Goal: Task Accomplishment & Management: Use online tool/utility

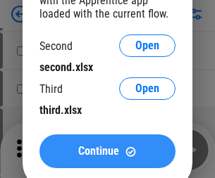
click at [107, 151] on span "Continue" at bounding box center [98, 151] width 41 height 11
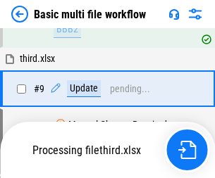
scroll to position [389, 0]
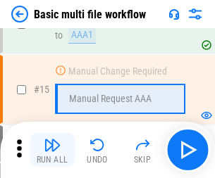
click at [52, 150] on img "button" at bounding box center [52, 145] width 17 height 17
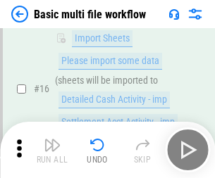
scroll to position [937, 0]
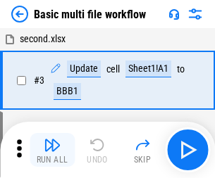
click at [52, 150] on img "button" at bounding box center [52, 145] width 17 height 17
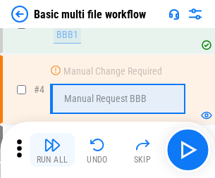
click at [52, 150] on img "button" at bounding box center [52, 145] width 17 height 17
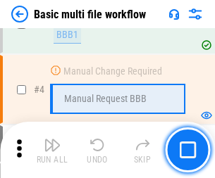
scroll to position [150, 0]
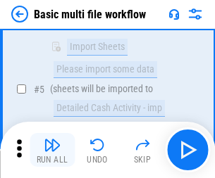
click at [52, 150] on img "button" at bounding box center [52, 145] width 17 height 17
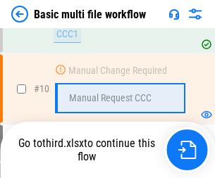
scroll to position [660, 0]
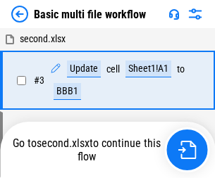
scroll to position [150, 0]
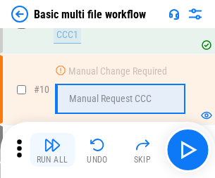
click at [52, 150] on img "button" at bounding box center [52, 145] width 17 height 17
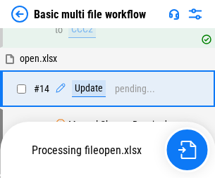
scroll to position [737, 0]
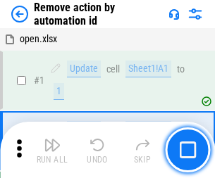
scroll to position [52, 0]
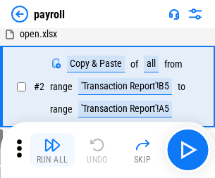
click at [52, 150] on img "button" at bounding box center [52, 145] width 17 height 17
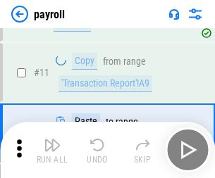
scroll to position [102, 0]
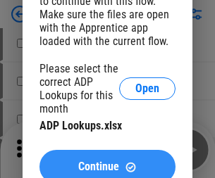
click at [107, 161] on span "Continue" at bounding box center [98, 166] width 41 height 11
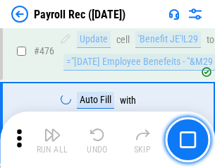
scroll to position [7505, 0]
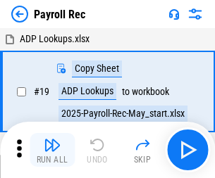
click at [52, 150] on img "button" at bounding box center [52, 145] width 17 height 17
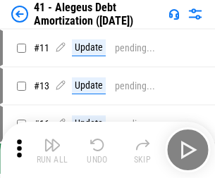
click at [52, 150] on img "button" at bounding box center [52, 145] width 17 height 17
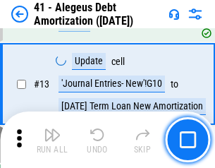
scroll to position [174, 0]
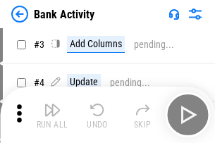
click at [52, 115] on img "button" at bounding box center [52, 109] width 17 height 17
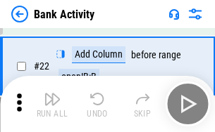
scroll to position [377, 0]
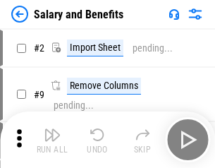
scroll to position [19, 0]
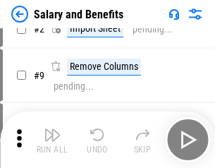
click at [52, 139] on img "button" at bounding box center [52, 134] width 17 height 17
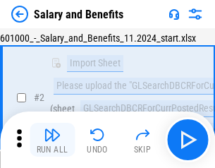
click at [52, 139] on img "button" at bounding box center [52, 134] width 17 height 17
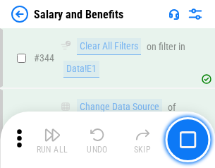
scroll to position [6594, 0]
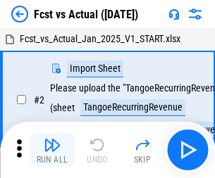
click at [52, 139] on img "button" at bounding box center [52, 145] width 17 height 17
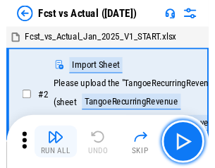
scroll to position [18, 0]
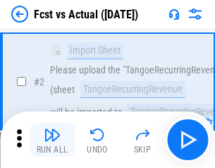
click at [52, 139] on img "button" at bounding box center [52, 134] width 17 height 17
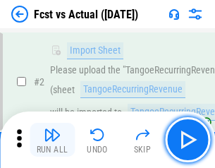
scroll to position [132, 0]
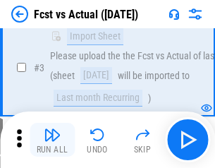
click at [52, 139] on img "button" at bounding box center [52, 134] width 17 height 17
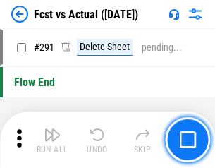
scroll to position [6665, 0]
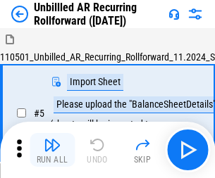
click at [52, 139] on img "button" at bounding box center [52, 145] width 17 height 17
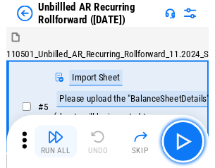
scroll to position [30, 0]
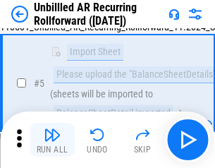
click at [52, 139] on img "button" at bounding box center [52, 134] width 17 height 17
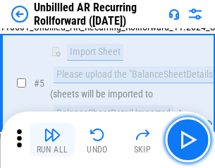
scroll to position [132, 0]
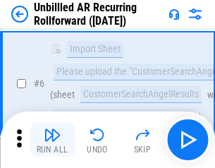
click at [52, 139] on img "button" at bounding box center [52, 134] width 17 height 17
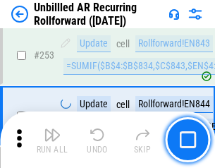
scroll to position [4783, 0]
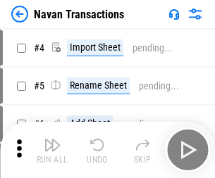
click at [52, 139] on img "button" at bounding box center [52, 145] width 17 height 17
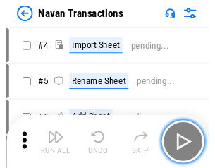
scroll to position [23, 0]
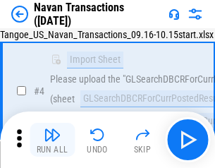
click at [52, 139] on img "button" at bounding box center [52, 134] width 17 height 17
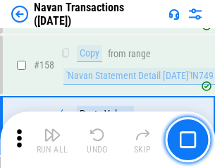
scroll to position [4566, 0]
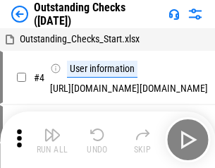
click at [52, 139] on img "button" at bounding box center [52, 134] width 17 height 17
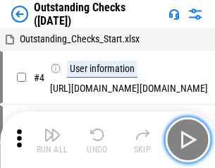
scroll to position [59, 0]
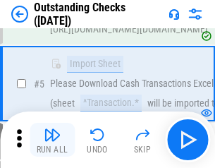
click at [52, 139] on img "button" at bounding box center [52, 134] width 17 height 17
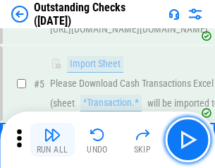
scroll to position [147, 0]
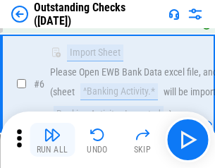
click at [52, 139] on img "button" at bounding box center [52, 134] width 17 height 17
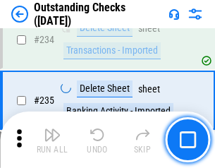
scroll to position [4276, 0]
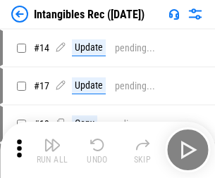
click at [52, 150] on img "button" at bounding box center [52, 145] width 17 height 17
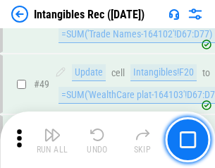
scroll to position [549, 0]
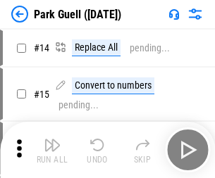
click at [52, 139] on img "button" at bounding box center [52, 145] width 17 height 17
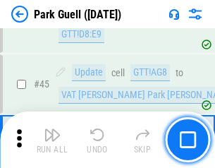
scroll to position [1761, 0]
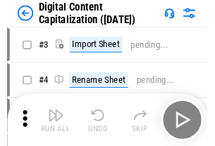
scroll to position [41, 0]
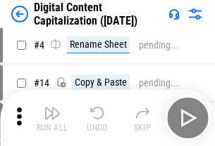
click at [52, 118] on img "button" at bounding box center [52, 113] width 17 height 17
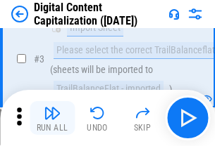
click at [52, 118] on img "button" at bounding box center [52, 113] width 17 height 17
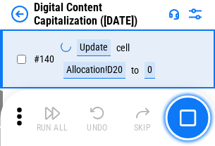
scroll to position [1493, 0]
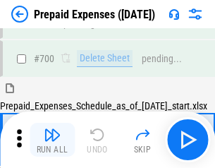
click at [52, 139] on img "button" at bounding box center [52, 134] width 17 height 17
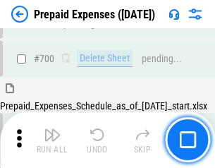
scroll to position [3789, 0]
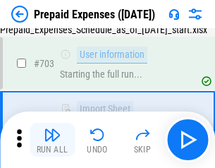
click at [52, 139] on img "button" at bounding box center [52, 134] width 17 height 17
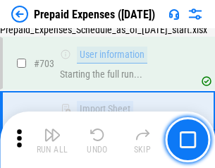
scroll to position [3872, 0]
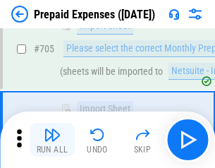
click at [52, 139] on img "button" at bounding box center [52, 134] width 17 height 17
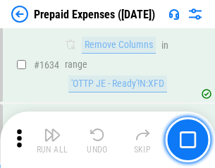
scroll to position [13711, 0]
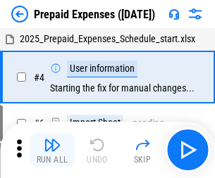
click at [52, 150] on img "button" at bounding box center [52, 145] width 17 height 17
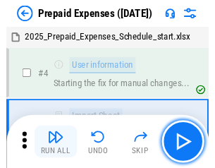
scroll to position [62, 0]
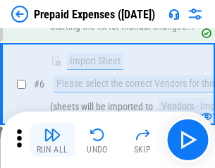
click at [52, 139] on img "button" at bounding box center [52, 134] width 17 height 17
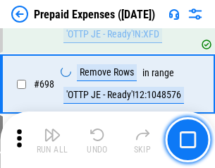
scroll to position [4904, 0]
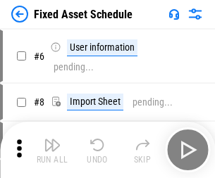
click at [52, 150] on img "button" at bounding box center [52, 145] width 17 height 17
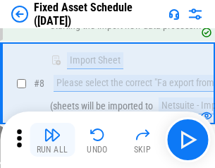
click at [52, 139] on img "button" at bounding box center [52, 134] width 17 height 17
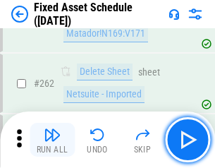
scroll to position [4488, 0]
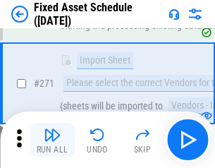
click at [52, 139] on img "button" at bounding box center [52, 134] width 17 height 17
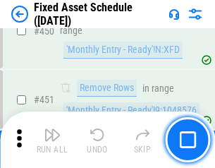
scroll to position [6295, 0]
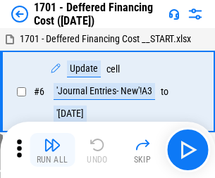
click at [52, 150] on img "button" at bounding box center [52, 145] width 17 height 17
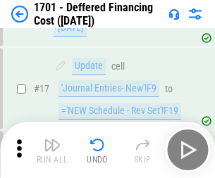
scroll to position [169, 0]
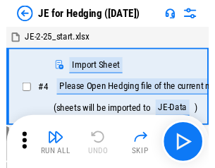
scroll to position [2, 0]
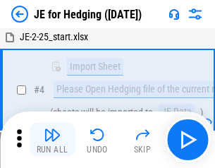
click at [52, 139] on img "button" at bounding box center [52, 134] width 17 height 17
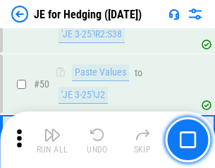
scroll to position [912, 0]
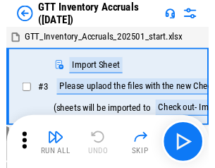
scroll to position [2, 0]
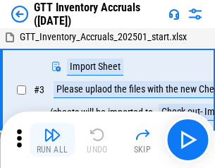
click at [52, 139] on img "button" at bounding box center [52, 134] width 17 height 17
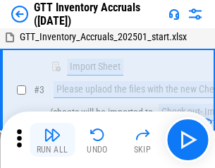
click at [52, 139] on img "button" at bounding box center [52, 134] width 17 height 17
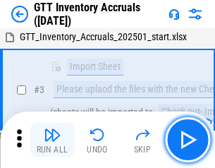
scroll to position [91, 0]
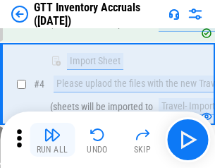
click at [52, 139] on img "button" at bounding box center [52, 134] width 17 height 17
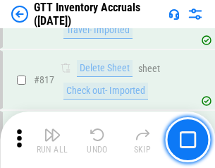
scroll to position [10689, 0]
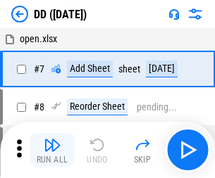
click at [52, 150] on img "button" at bounding box center [52, 145] width 17 height 17
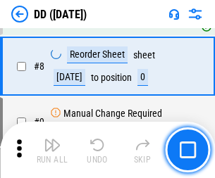
scroll to position [136, 0]
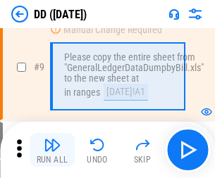
click at [52, 150] on img "button" at bounding box center [52, 145] width 17 height 17
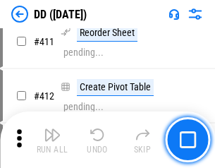
scroll to position [6301, 0]
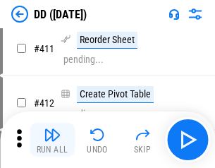
click at [52, 139] on img "button" at bounding box center [52, 134] width 17 height 17
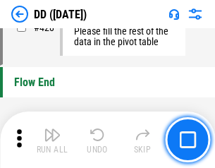
scroll to position [6740, 0]
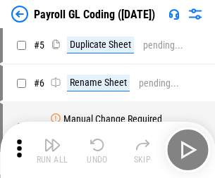
click at [52, 150] on img "button" at bounding box center [52, 145] width 17 height 17
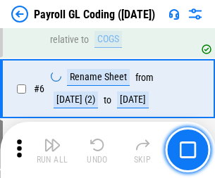
scroll to position [169, 0]
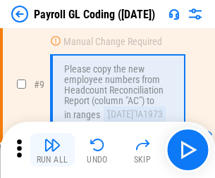
click at [52, 150] on img "button" at bounding box center [52, 145] width 17 height 17
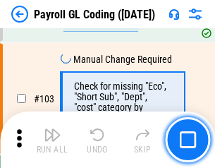
scroll to position [3304, 0]
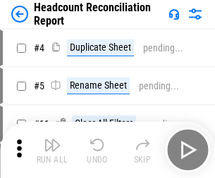
click at [52, 150] on img "button" at bounding box center [52, 145] width 17 height 17
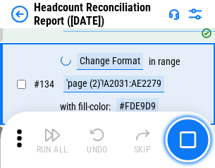
scroll to position [1693, 0]
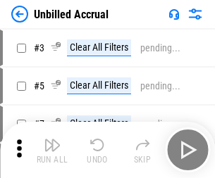
click at [52, 150] on img "button" at bounding box center [52, 145] width 17 height 17
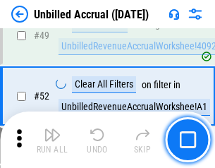
scroll to position [1277, 0]
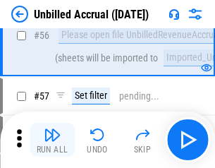
click at [52, 139] on img "button" at bounding box center [52, 134] width 17 height 17
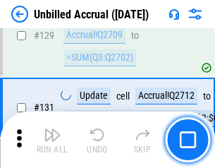
scroll to position [4195, 0]
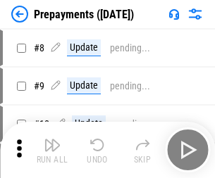
click at [52, 150] on img "button" at bounding box center [52, 145] width 17 height 17
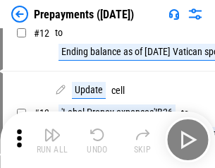
scroll to position [88, 0]
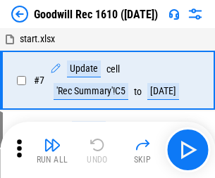
scroll to position [241, 0]
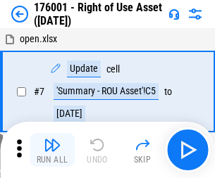
click at [52, 150] on img "button" at bounding box center [52, 145] width 17 height 17
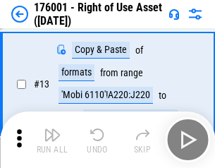
scroll to position [91, 0]
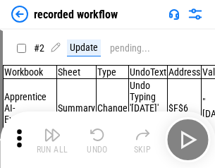
click at [52, 139] on img "button" at bounding box center [52, 134] width 17 height 17
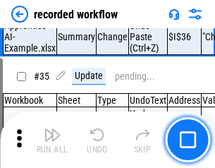
scroll to position [4402, 0]
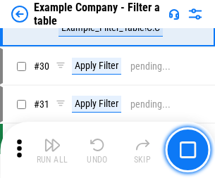
scroll to position [1289, 0]
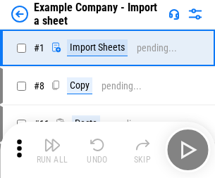
click at [52, 139] on img "button" at bounding box center [52, 145] width 17 height 17
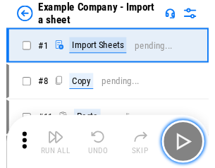
scroll to position [22, 0]
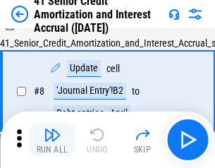
click at [52, 139] on img "button" at bounding box center [52, 134] width 17 height 17
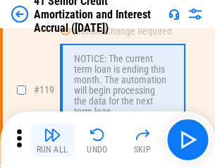
click at [52, 139] on img "button" at bounding box center [52, 134] width 17 height 17
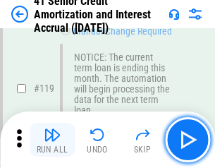
scroll to position [1329, 0]
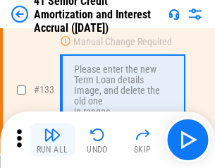
click at [52, 139] on img "button" at bounding box center [52, 134] width 17 height 17
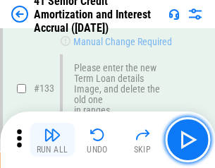
scroll to position [1472, 0]
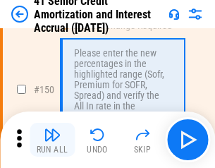
click at [52, 139] on img "button" at bounding box center [52, 134] width 17 height 17
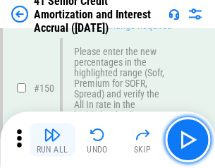
scroll to position [1620, 0]
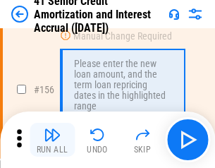
click at [52, 139] on img "button" at bounding box center [52, 134] width 17 height 17
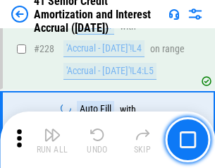
scroll to position [3154, 0]
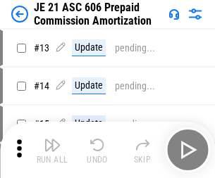
click at [52, 139] on img "button" at bounding box center [52, 145] width 17 height 17
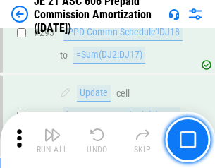
scroll to position [2591, 0]
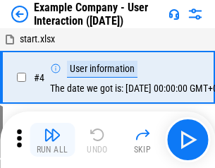
click at [52, 139] on img "button" at bounding box center [52, 134] width 17 height 17
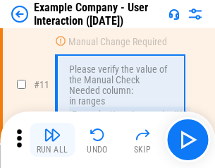
click at [52, 139] on img "button" at bounding box center [52, 134] width 17 height 17
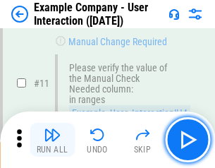
scroll to position [305, 0]
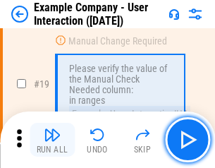
click at [52, 139] on img "button" at bounding box center [52, 134] width 17 height 17
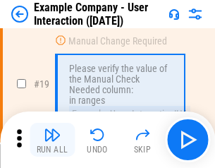
click at [52, 139] on img "button" at bounding box center [52, 134] width 17 height 17
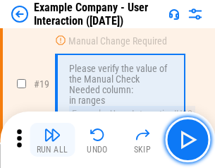
click at [52, 139] on img "button" at bounding box center [52, 134] width 17 height 17
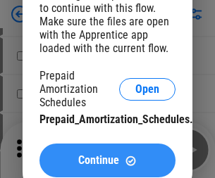
click at [107, 161] on span "Continue" at bounding box center [98, 160] width 41 height 11
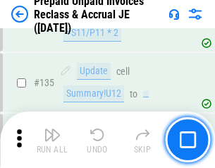
scroll to position [1825, 0]
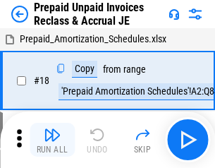
click at [52, 139] on img "button" at bounding box center [52, 134] width 17 height 17
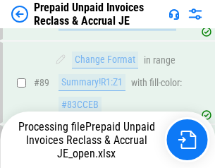
scroll to position [1149, 0]
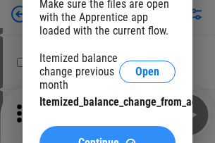
click at [107, 137] on span "Continue" at bounding box center [98, 142] width 41 height 11
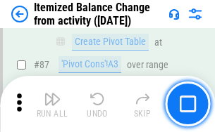
scroll to position [1377, 0]
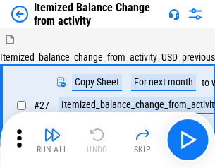
scroll to position [22, 0]
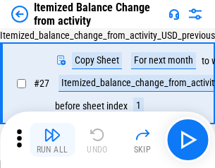
click at [52, 139] on img "button" at bounding box center [52, 134] width 17 height 17
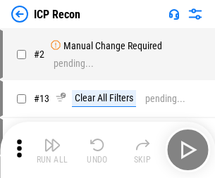
scroll to position [6, 0]
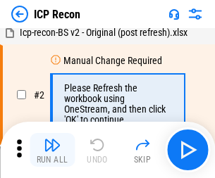
click at [52, 150] on img "button" at bounding box center [52, 145] width 17 height 17
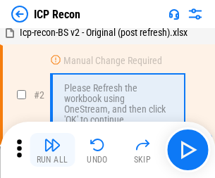
click at [52, 150] on img "button" at bounding box center [52, 145] width 17 height 17
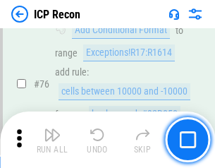
scroll to position [1265, 0]
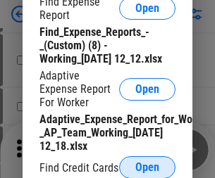
click at [147, 167] on span "Open" at bounding box center [147, 167] width 24 height 11
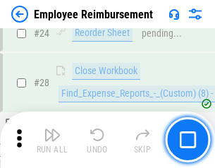
scroll to position [658, 0]
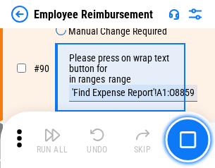
click at [52, 139] on img "button" at bounding box center [52, 134] width 17 height 17
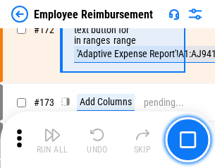
click at [52, 139] on img "button" at bounding box center [52, 134] width 17 height 17
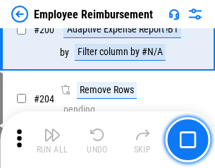
scroll to position [3563, 0]
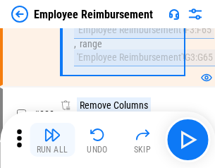
click at [52, 139] on img "button" at bounding box center [52, 134] width 17 height 17
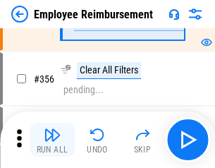
click at [52, 139] on img "button" at bounding box center [52, 134] width 17 height 17
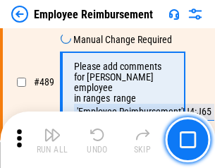
scroll to position [8950, 0]
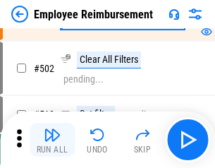
click at [52, 139] on img "button" at bounding box center [52, 134] width 17 height 17
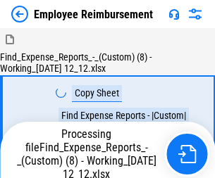
scroll to position [48, 0]
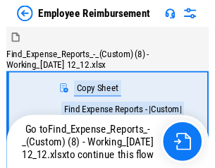
scroll to position [48, 0]
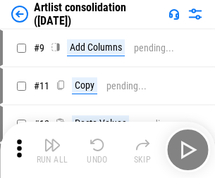
click at [52, 150] on img "button" at bounding box center [52, 145] width 17 height 17
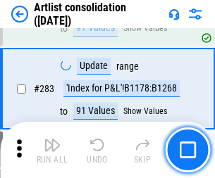
scroll to position [5824, 0]
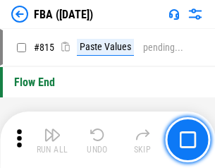
scroll to position [12606, 0]
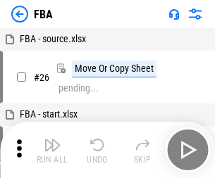
click at [52, 150] on img "button" at bounding box center [52, 145] width 17 height 17
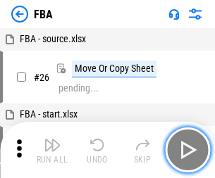
scroll to position [14, 0]
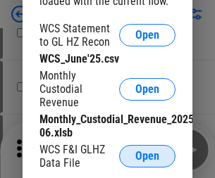
click at [147, 156] on span "Open" at bounding box center [147, 156] width 24 height 11
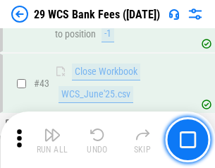
scroll to position [575, 0]
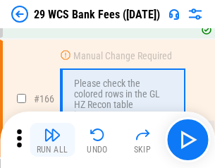
click at [52, 139] on img "button" at bounding box center [52, 134] width 17 height 17
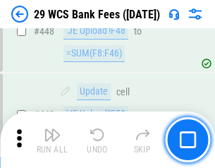
scroll to position [6819, 0]
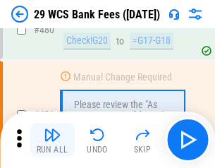
click at [52, 139] on img "button" at bounding box center [52, 134] width 17 height 17
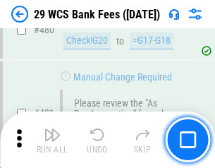
scroll to position [7261, 0]
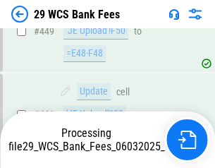
scroll to position [7079, 0]
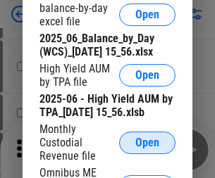
click at [147, 149] on span "Open" at bounding box center [147, 142] width 24 height 11
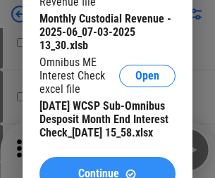
click at [107, 168] on span "Continue" at bounding box center [98, 173] width 41 height 11
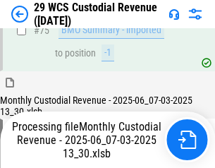
scroll to position [1471, 0]
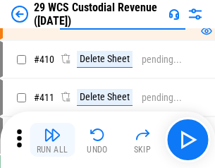
click at [52, 139] on img "button" at bounding box center [52, 134] width 17 height 17
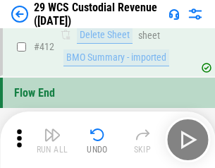
scroll to position [6725, 0]
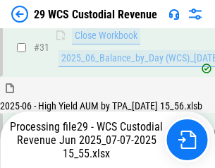
scroll to position [723, 0]
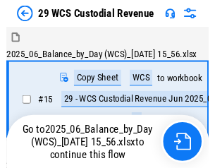
scroll to position [26, 0]
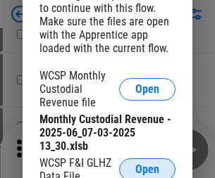
click at [147, 167] on span "Open" at bounding box center [147, 169] width 24 height 11
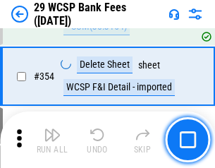
scroll to position [4681, 0]
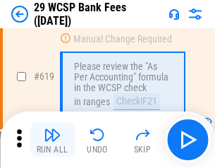
click at [52, 139] on img "button" at bounding box center [52, 134] width 17 height 17
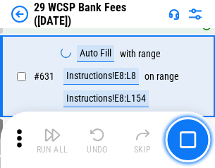
scroll to position [8117, 0]
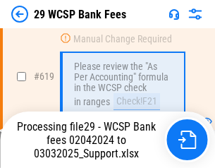
scroll to position [7841, 0]
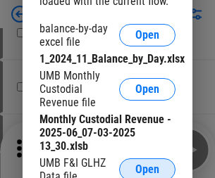
click at [147, 167] on span "Open" at bounding box center [147, 169] width 24 height 11
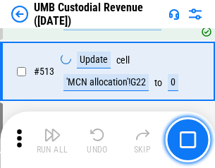
scroll to position [6811, 0]
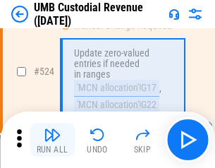
click at [52, 139] on img "button" at bounding box center [52, 134] width 17 height 17
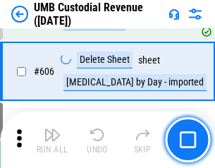
scroll to position [8129, 0]
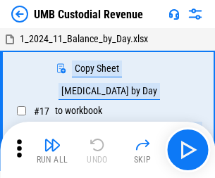
scroll to position [11, 0]
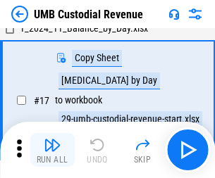
click at [52, 150] on img "button" at bounding box center [52, 145] width 17 height 17
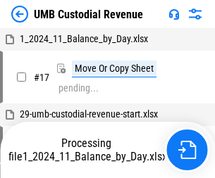
scroll to position [11, 0]
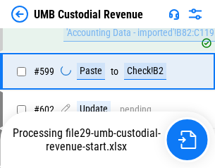
scroll to position [8036, 0]
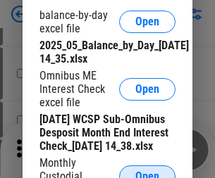
click at [147, 171] on span "Open" at bounding box center [147, 176] width 24 height 11
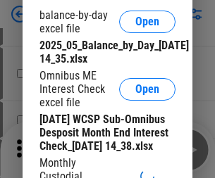
scroll to position [268, 0]
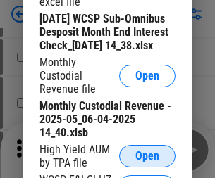
click at [147, 162] on span "Open" at bounding box center [147, 156] width 24 height 11
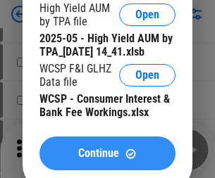
click at [107, 159] on span "Continue" at bounding box center [98, 153] width 41 height 11
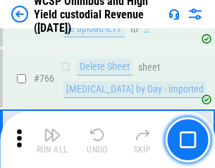
scroll to position [11475, 0]
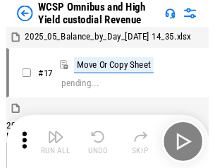
scroll to position [8, 0]
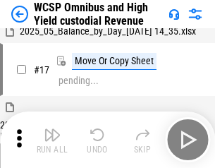
click at [52, 139] on img "button" at bounding box center [52, 134] width 17 height 17
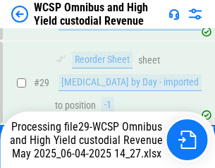
scroll to position [293, 0]
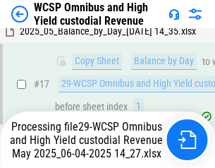
scroll to position [293, 0]
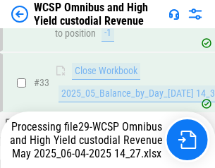
scroll to position [697, 0]
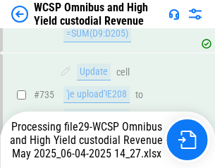
scroll to position [11321, 0]
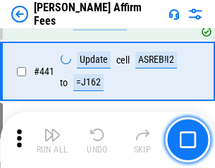
scroll to position [3239, 0]
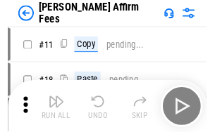
scroll to position [14, 0]
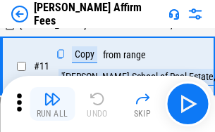
click at [52, 104] on img "button" at bounding box center [52, 99] width 17 height 17
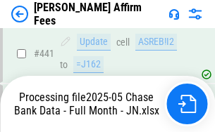
scroll to position [3693, 0]
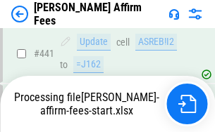
scroll to position [3693, 0]
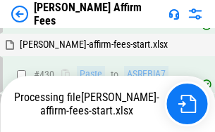
scroll to position [3714, 0]
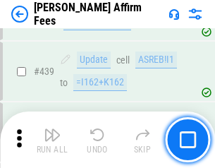
scroll to position [3676, 0]
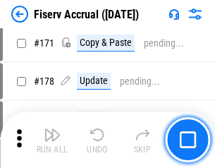
scroll to position [3033, 0]
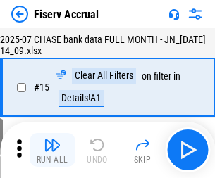
click at [52, 150] on img "button" at bounding box center [52, 145] width 17 height 17
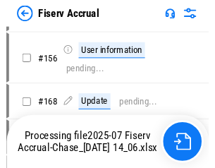
scroll to position [3531, 0]
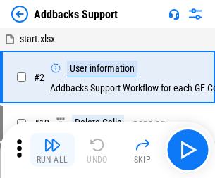
click at [52, 139] on img "button" at bounding box center [52, 145] width 17 height 17
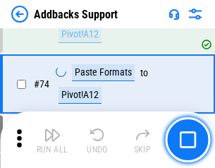
scroll to position [1025, 0]
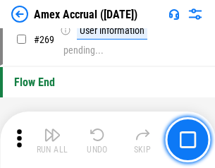
scroll to position [4297, 0]
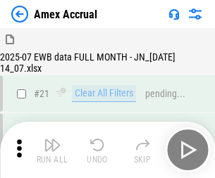
click at [52, 150] on img "button" at bounding box center [52, 145] width 17 height 17
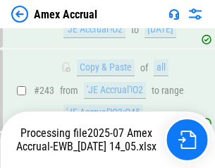
scroll to position [4108, 0]
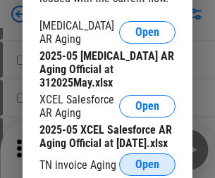
click at [147, 161] on span "Open" at bounding box center [147, 164] width 24 height 11
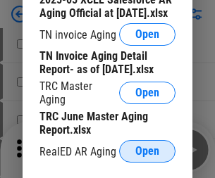
click at [147, 147] on span "Open" at bounding box center [147, 151] width 24 height 11
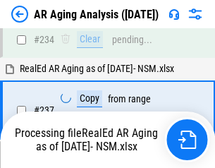
scroll to position [2183, 0]
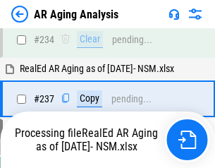
scroll to position [2167, 0]
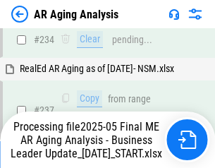
scroll to position [2167, 0]
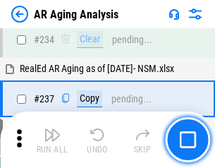
scroll to position [2167, 0]
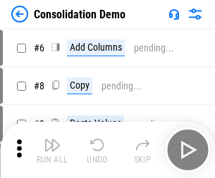
click at [52, 150] on img "button" at bounding box center [52, 145] width 17 height 17
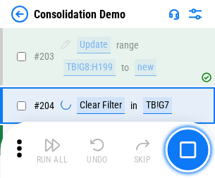
scroll to position [4416, 0]
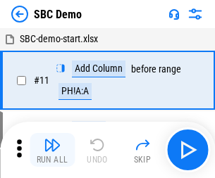
click at [52, 150] on img "button" at bounding box center [52, 145] width 17 height 17
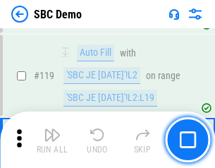
scroll to position [2283, 0]
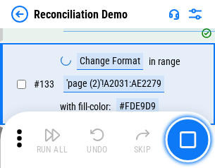
scroll to position [1672, 0]
